Goal: Information Seeking & Learning: Learn about a topic

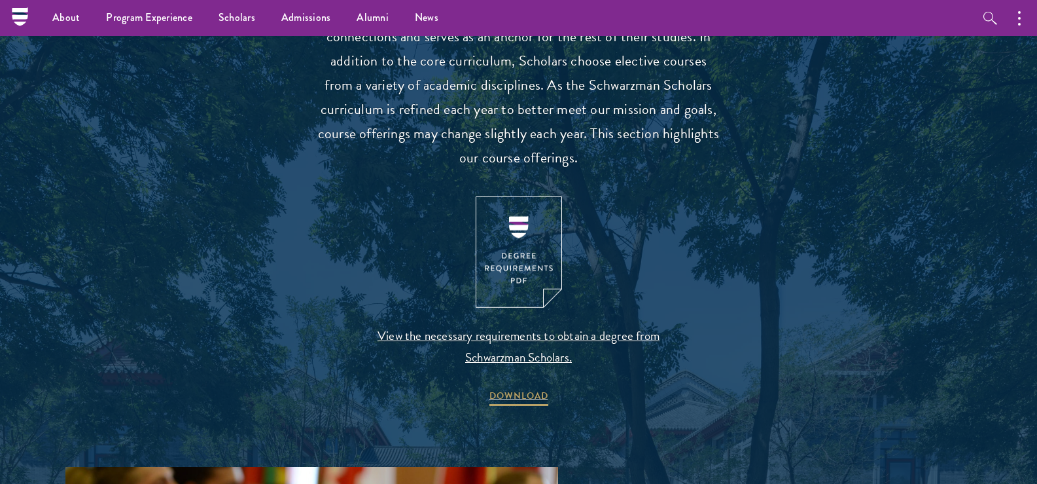
drag, startPoint x: 0, startPoint y: 0, endPoint x: 820, endPoint y: 404, distance: 914.2
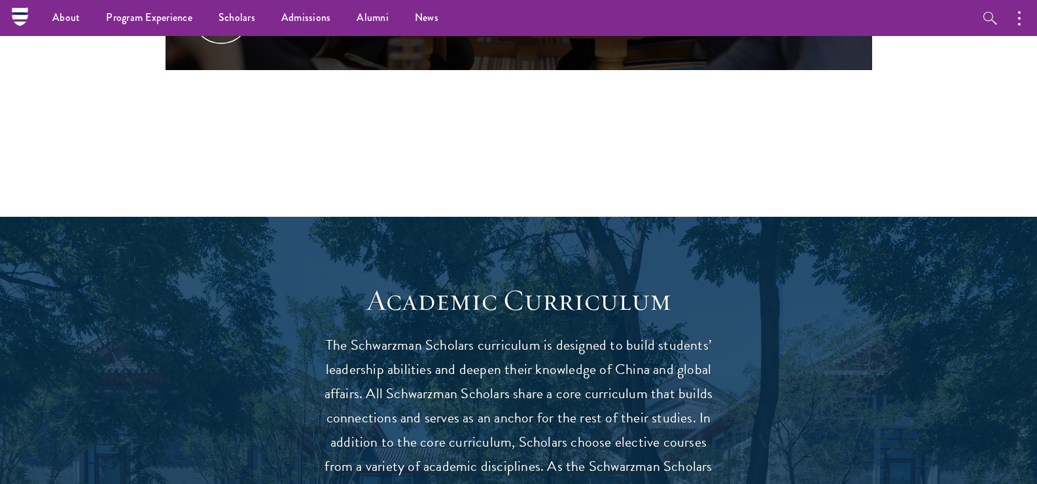
scroll to position [843, 0]
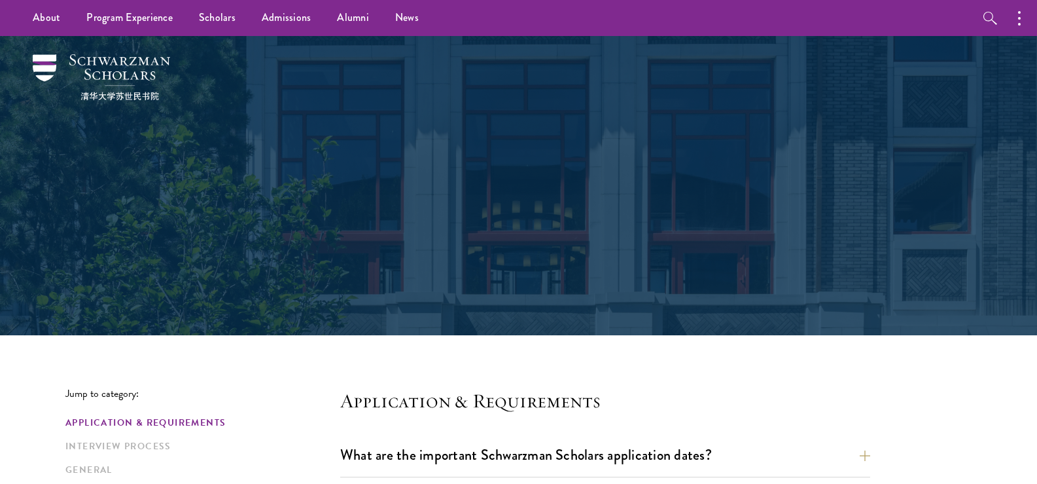
click at [638, 164] on div "Frequently Asked Questions" at bounding box center [518, 186] width 451 height 178
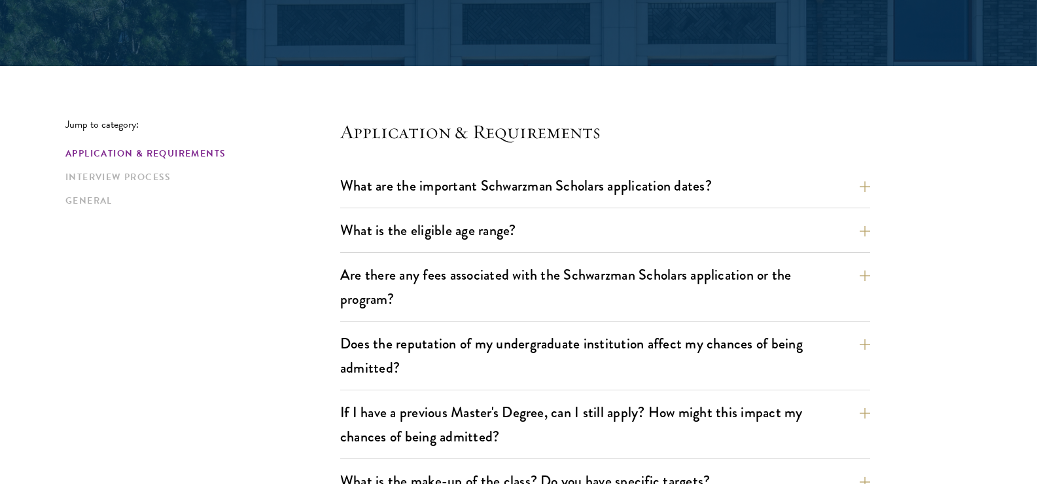
scroll to position [340, 0]
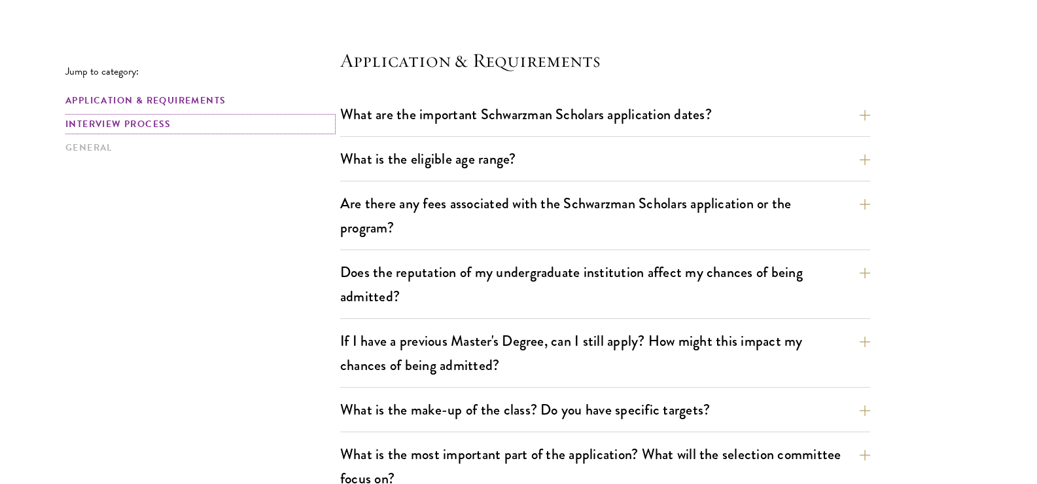
click at [156, 123] on link "Interview Process" at bounding box center [198, 124] width 267 height 14
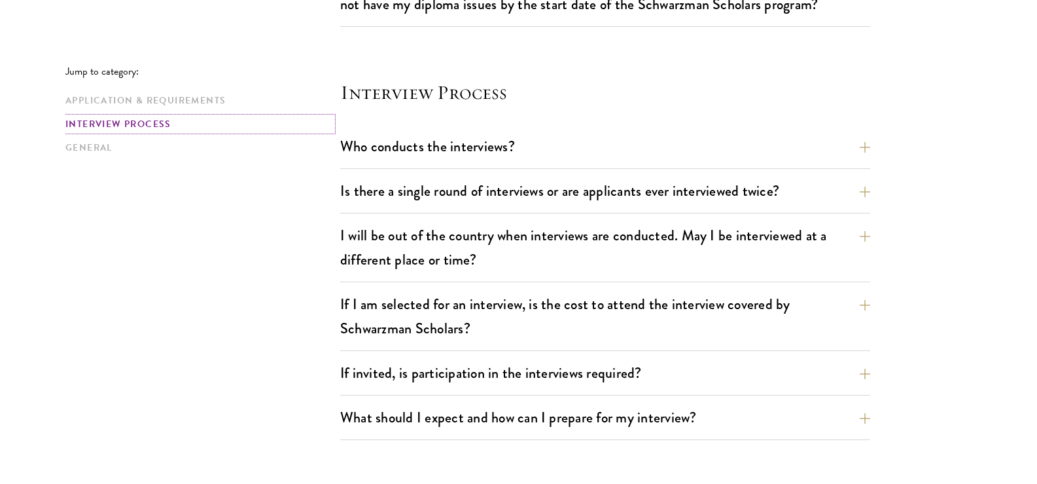
scroll to position [1459, 0]
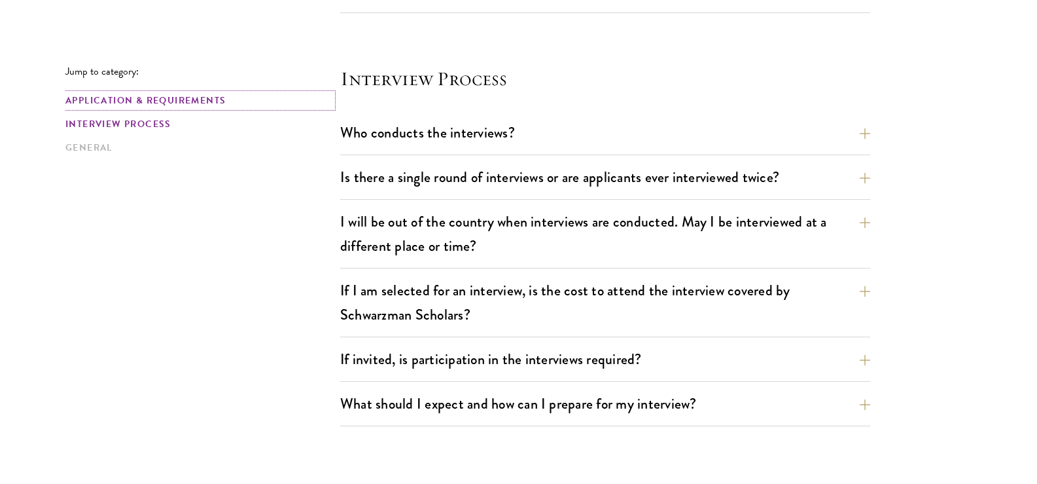
click at [120, 104] on link "Application & Requirements" at bounding box center [198, 101] width 267 height 14
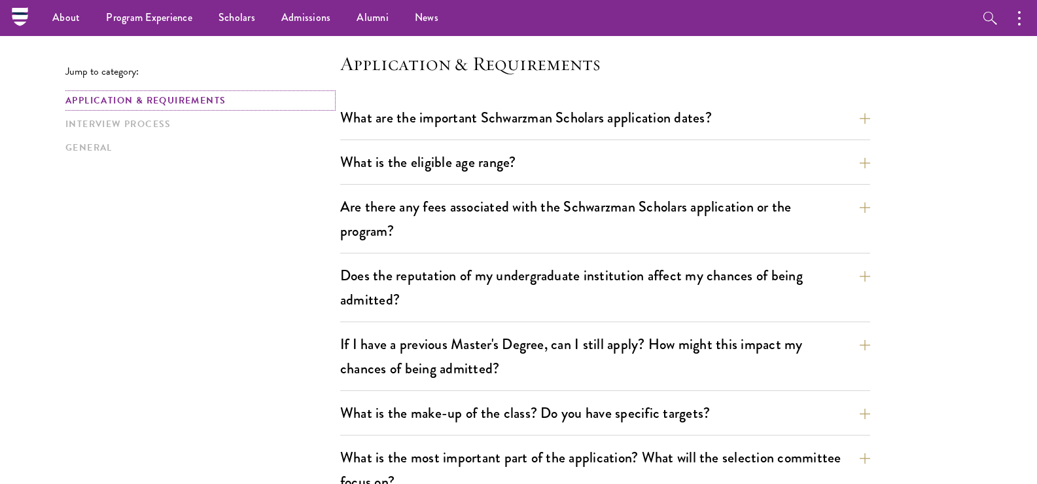
scroll to position [322, 0]
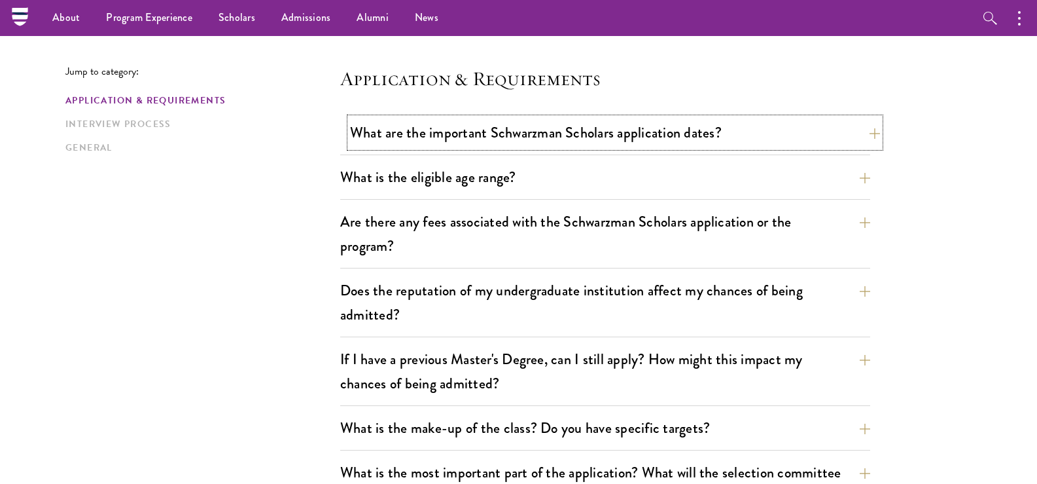
click at [855, 135] on button "What are the important Schwarzman Scholars application dates?" at bounding box center [615, 132] width 530 height 29
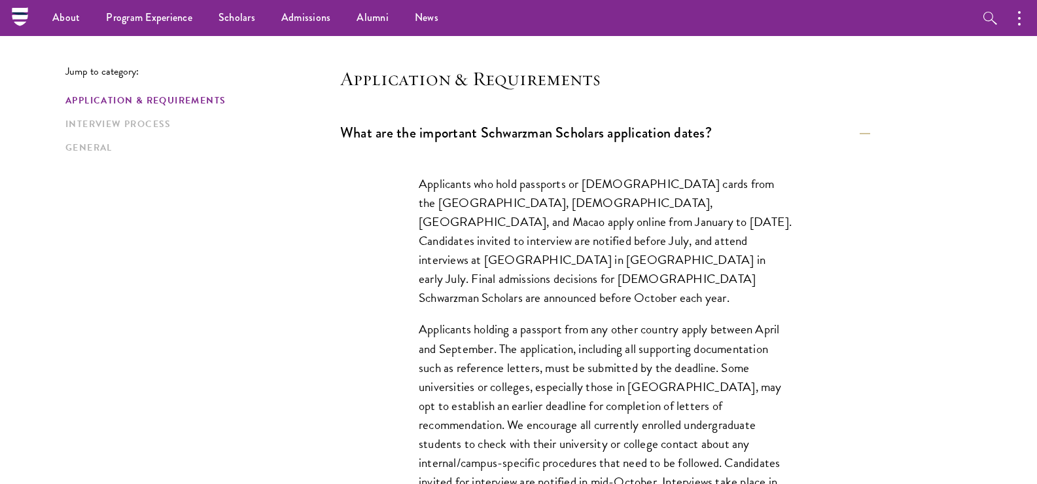
click at [633, 319] on p "Applicants holding a passport from any other country apply between April and Se…" at bounding box center [605, 423] width 373 height 209
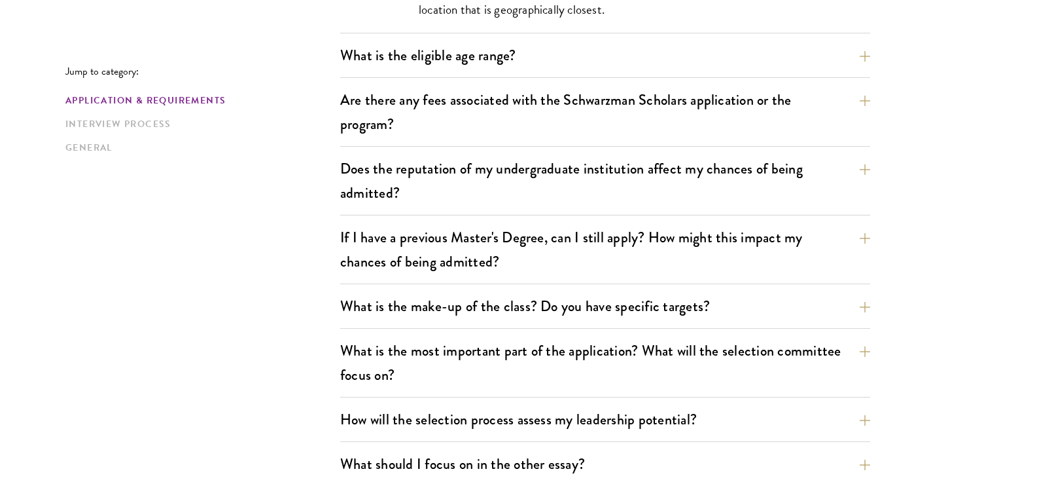
scroll to position [860, 0]
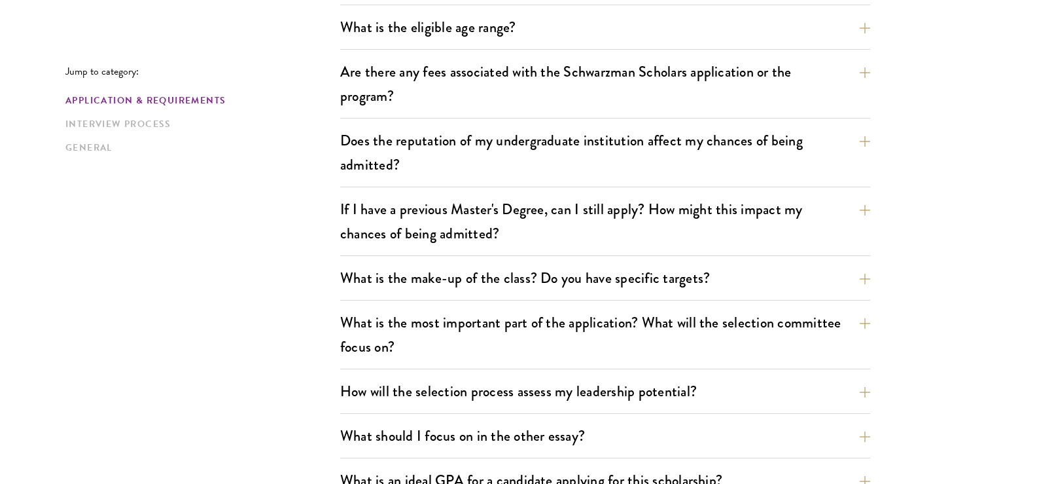
click at [633, 304] on div "What are the important Schwarzman Scholars application dates? Applicants who ho…" at bounding box center [605, 290] width 530 height 1420
click at [665, 277] on button "What is the make-up of the class? Do you have specific targets?" at bounding box center [615, 277] width 530 height 29
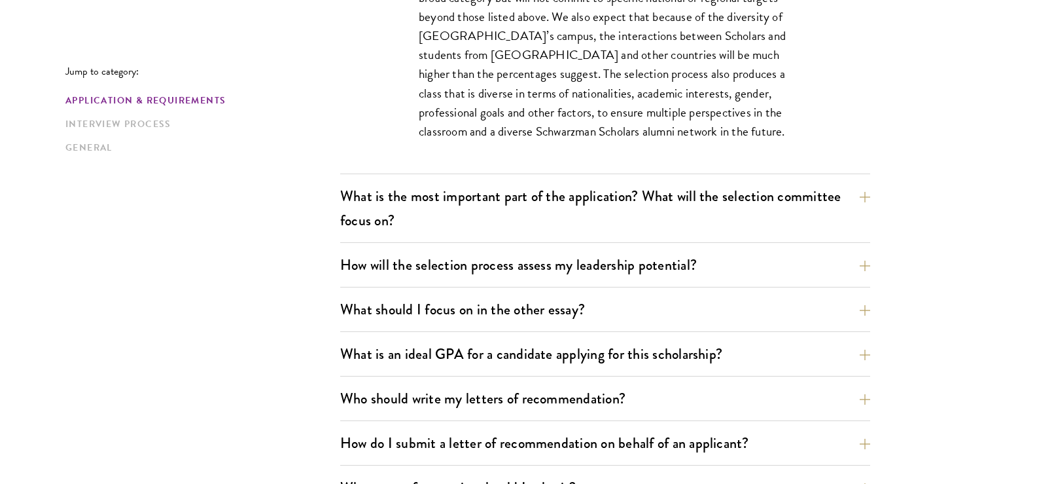
click at [798, 177] on div "What are the important Schwarzman Scholars application dates? Applicants who ho…" at bounding box center [605, 227] width 530 height 1294
click at [801, 203] on button "What is the most important part of the application? What will the selection com…" at bounding box center [615, 208] width 530 height 54
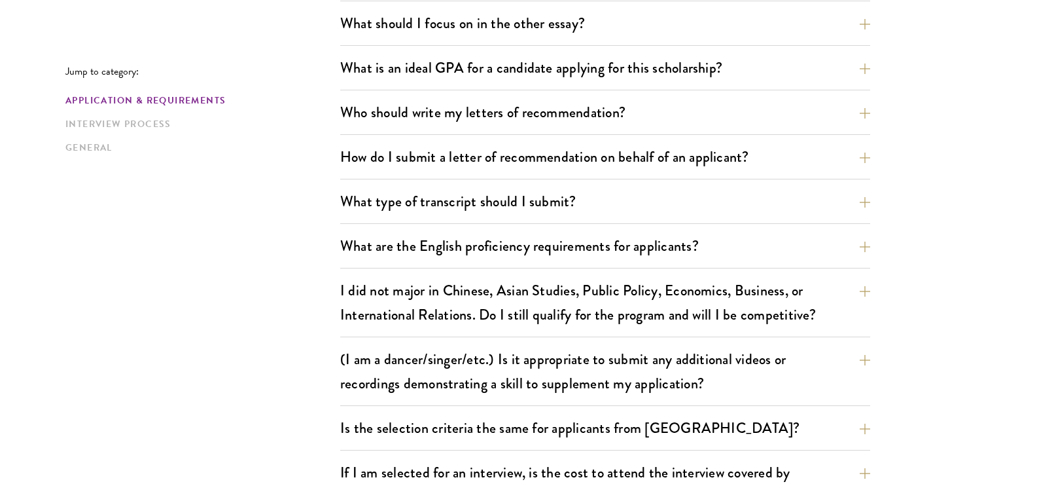
scroll to position [1148, 0]
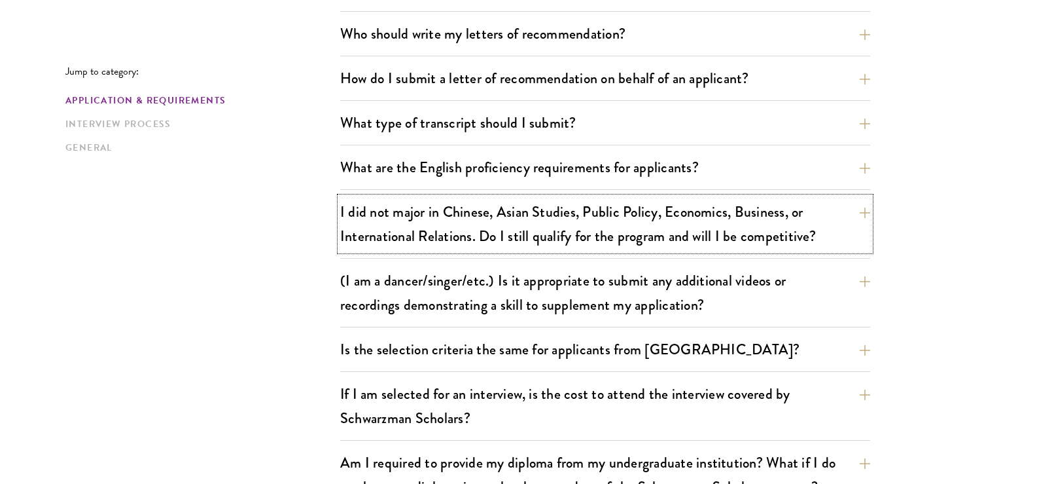
click at [778, 247] on button "I did not major in Chinese, Asian Studies, Public Policy, Economics, Business, …" at bounding box center [605, 224] width 530 height 54
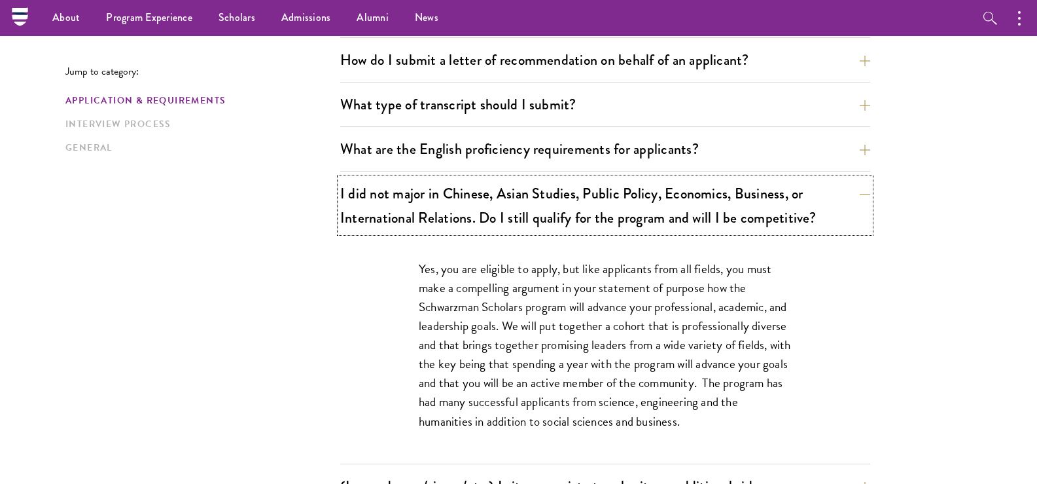
scroll to position [963, 0]
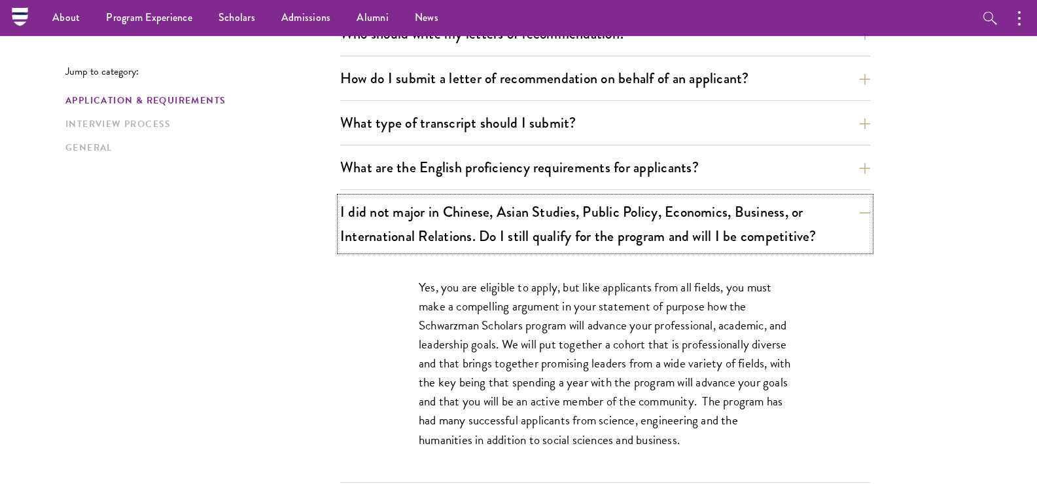
click at [778, 247] on button "I did not major in Chinese, Asian Studies, Public Policy, Economics, Business, …" at bounding box center [605, 224] width 530 height 54
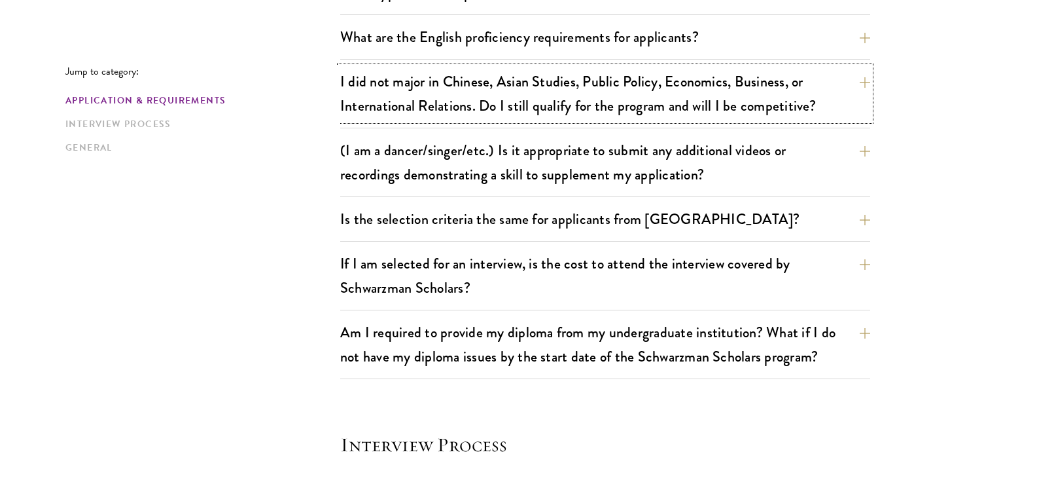
scroll to position [1093, 0]
click at [752, 293] on button "If I am selected for an interview, is the cost to attend the interview covered …" at bounding box center [615, 275] width 530 height 54
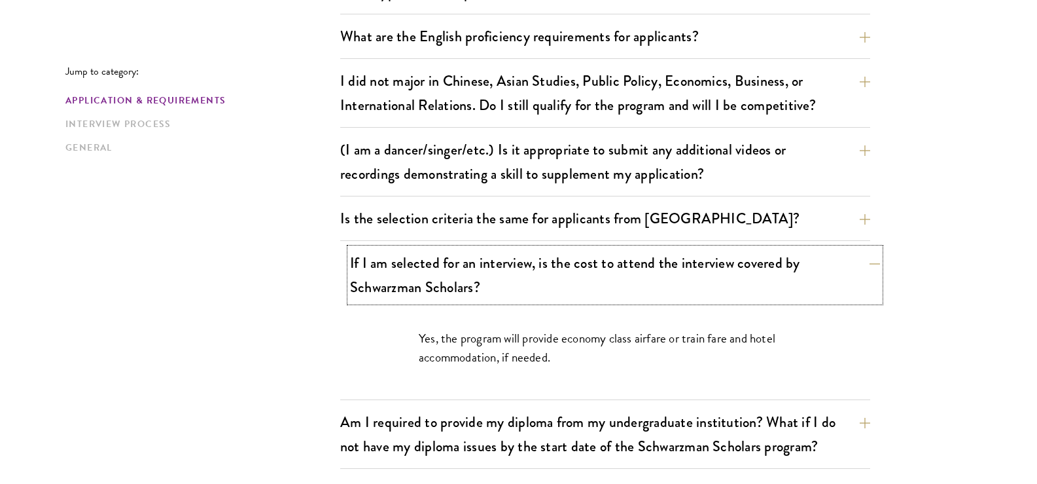
click at [752, 293] on button "If I am selected for an interview, is the cost to attend the interview covered …" at bounding box center [615, 275] width 530 height 54
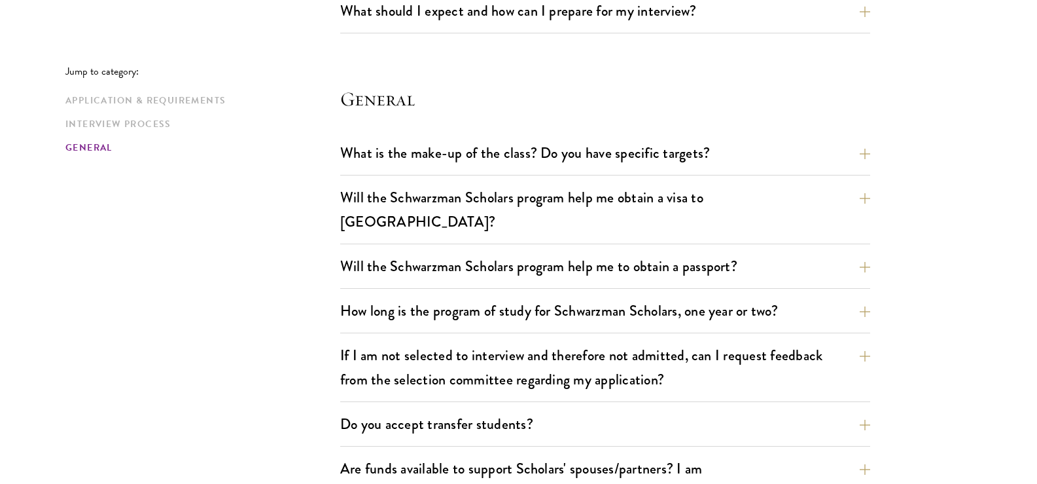
scroll to position [1852, 0]
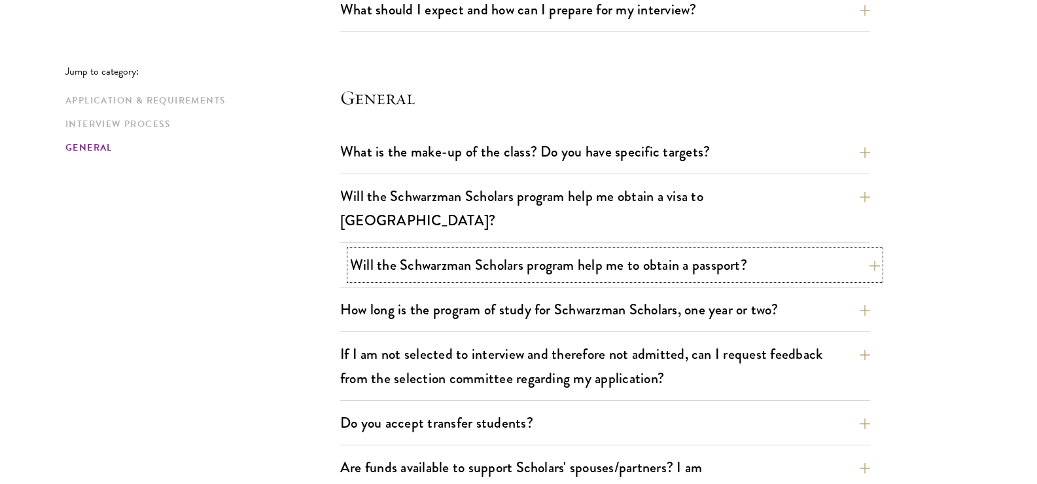
click at [810, 250] on button "Will the Schwarzman Scholars program help me to obtain a passport?" at bounding box center [615, 264] width 530 height 29
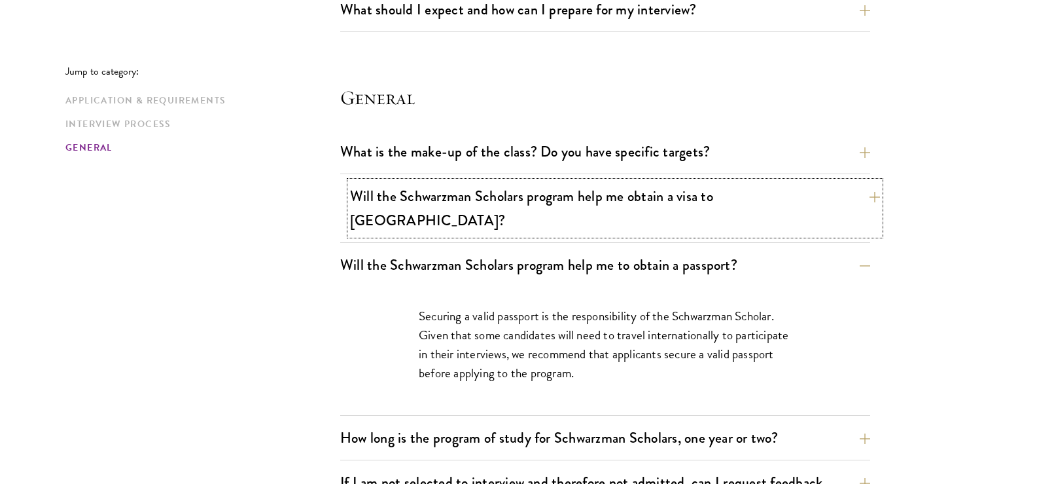
click at [812, 206] on button "Will the Schwarzman Scholars program help me obtain a visa to China?" at bounding box center [615, 208] width 530 height 54
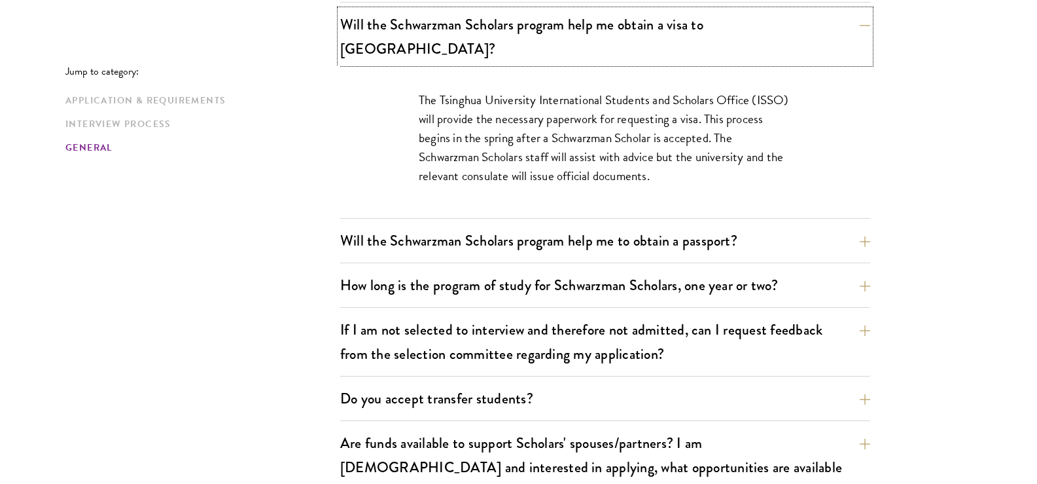
scroll to position [2062, 0]
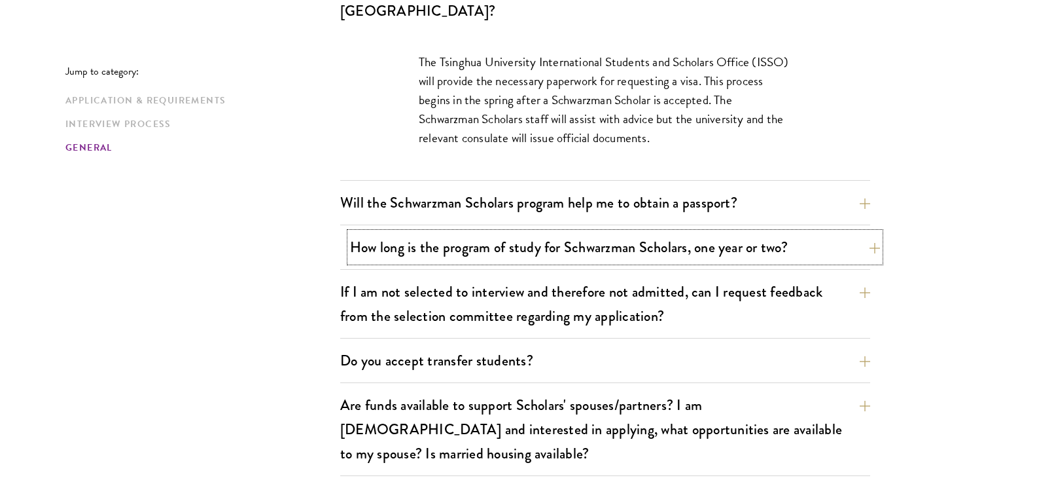
click at [787, 236] on button "How long is the program of study for Schwarzman Scholars, one year or two?" at bounding box center [615, 246] width 530 height 29
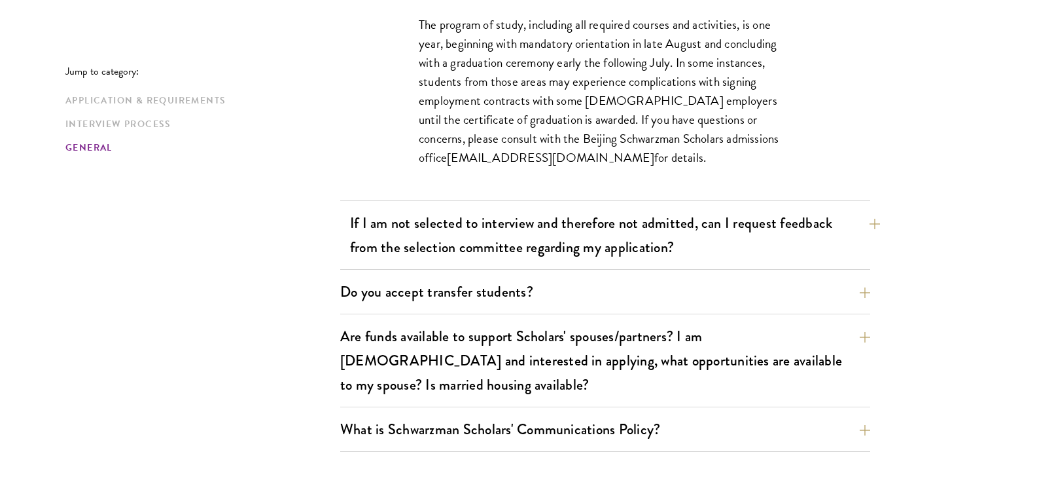
scroll to position [2219, 0]
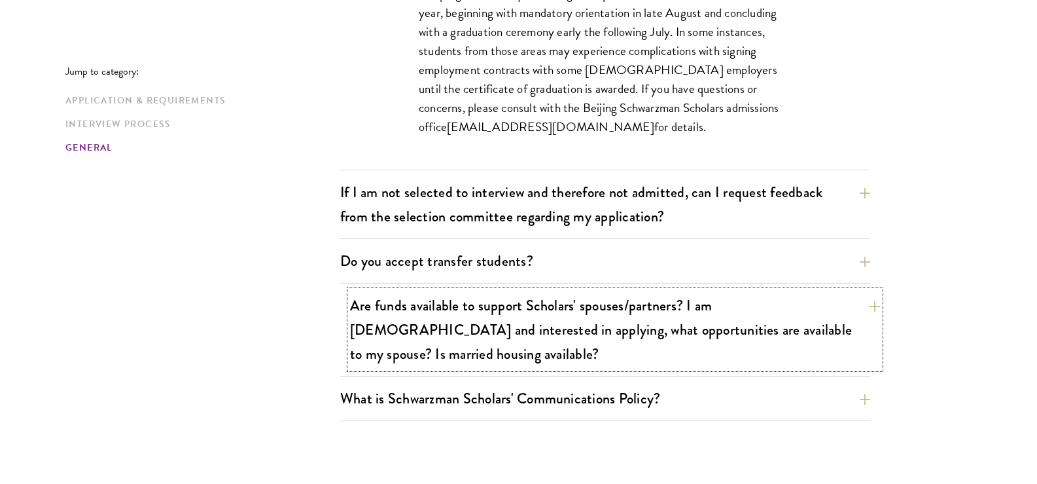
click at [748, 291] on button "Are funds available to support Scholars' spouses/partners? I am married and int…" at bounding box center [615, 330] width 530 height 78
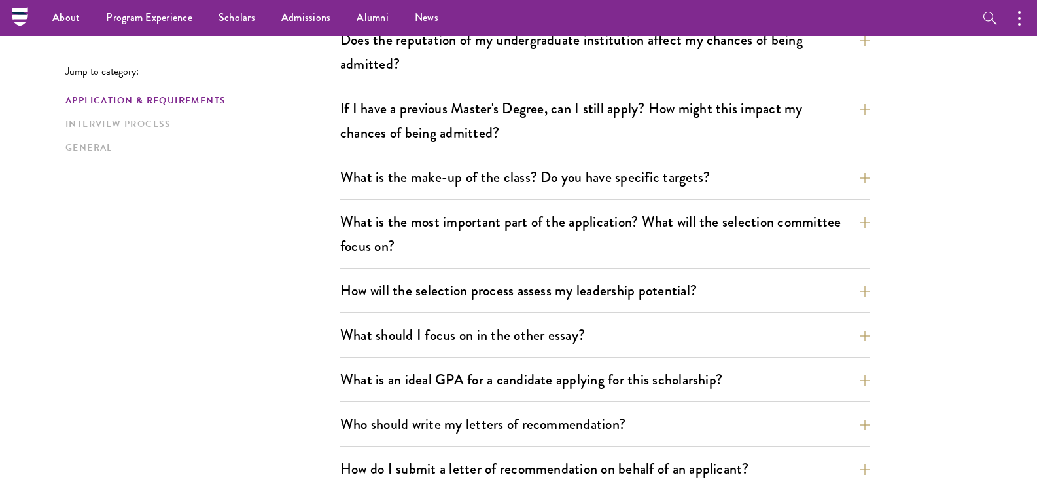
scroll to position [0, 0]
